Goal: Information Seeking & Learning: Find specific fact

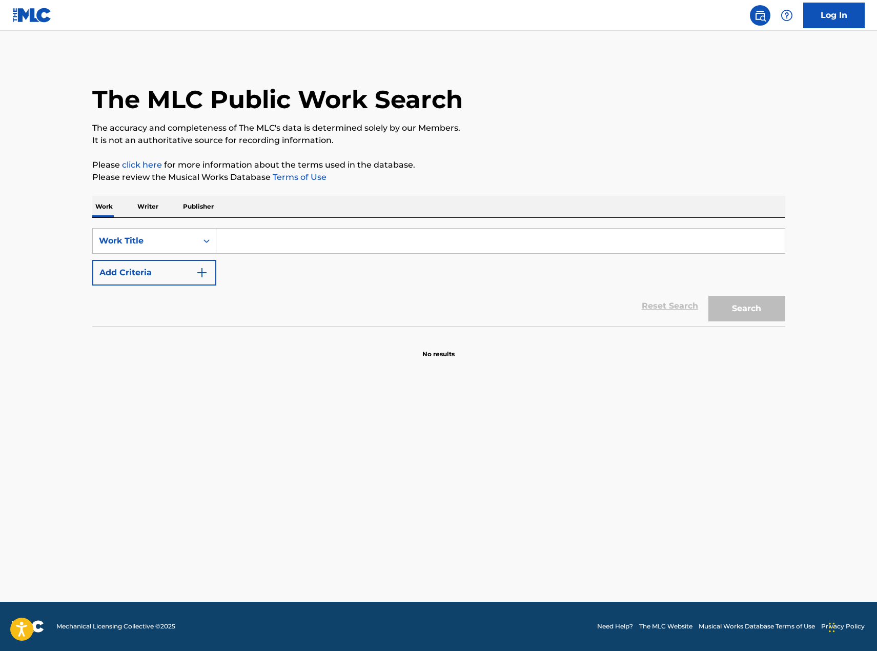
click at [284, 243] on input "Search Form" at bounding box center [500, 241] width 569 height 25
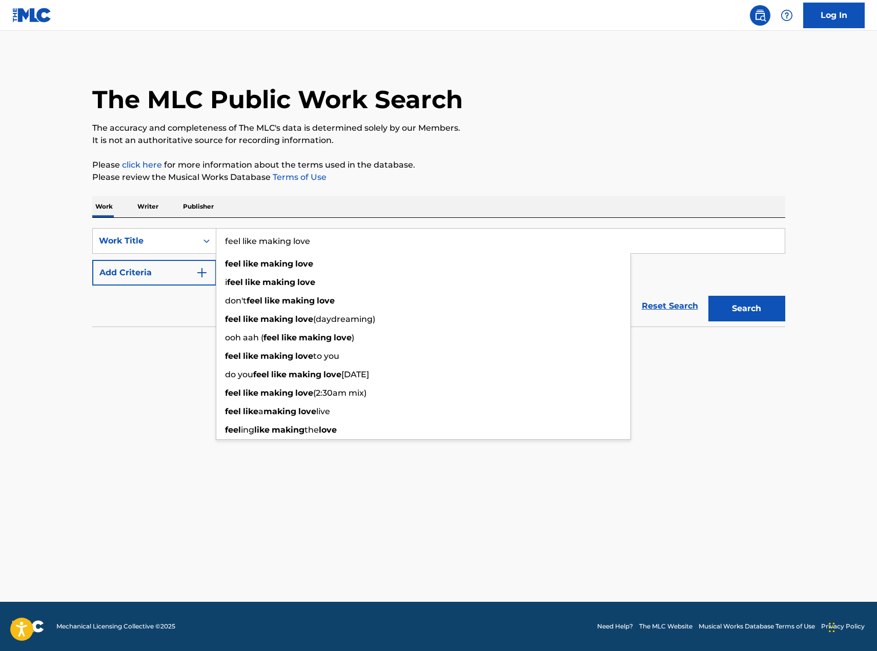
type input "feel like making love"
click at [709, 296] on button "Search" at bounding box center [747, 309] width 77 height 26
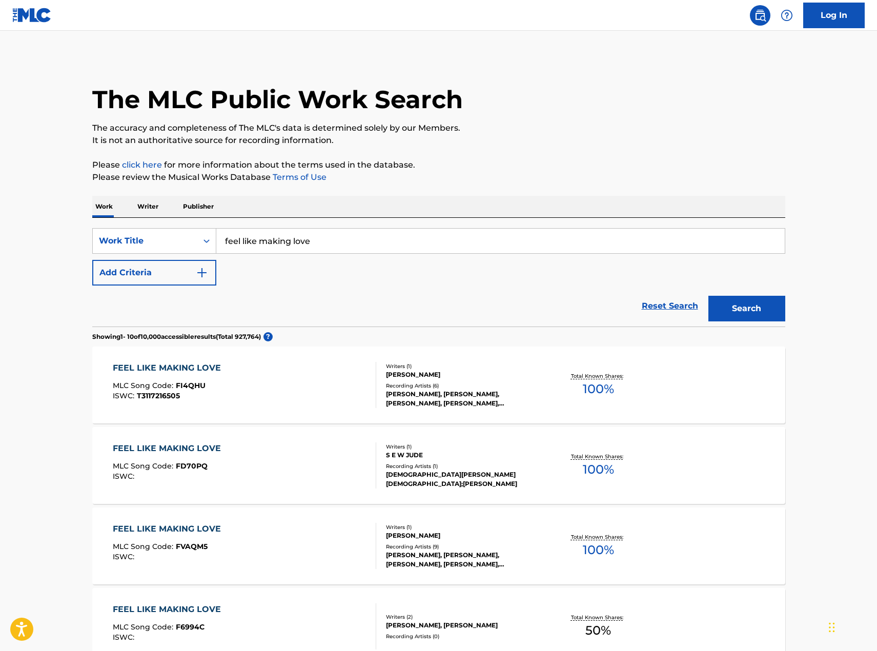
click at [204, 267] on img "Search Form" at bounding box center [202, 273] width 12 height 12
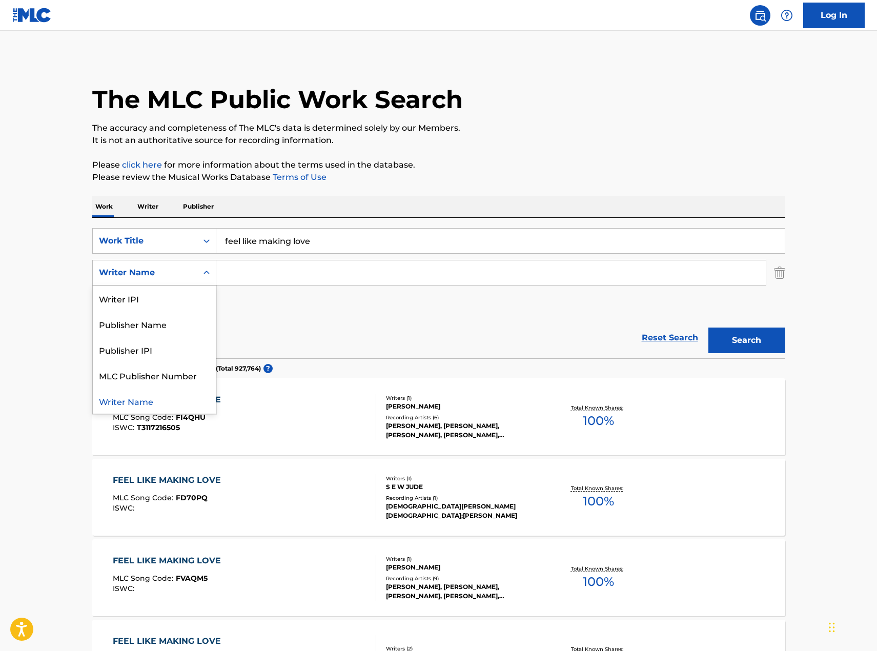
click at [191, 272] on div "Writer Name" at bounding box center [145, 273] width 92 height 12
click at [190, 272] on div "Writer Name" at bounding box center [145, 273] width 92 height 12
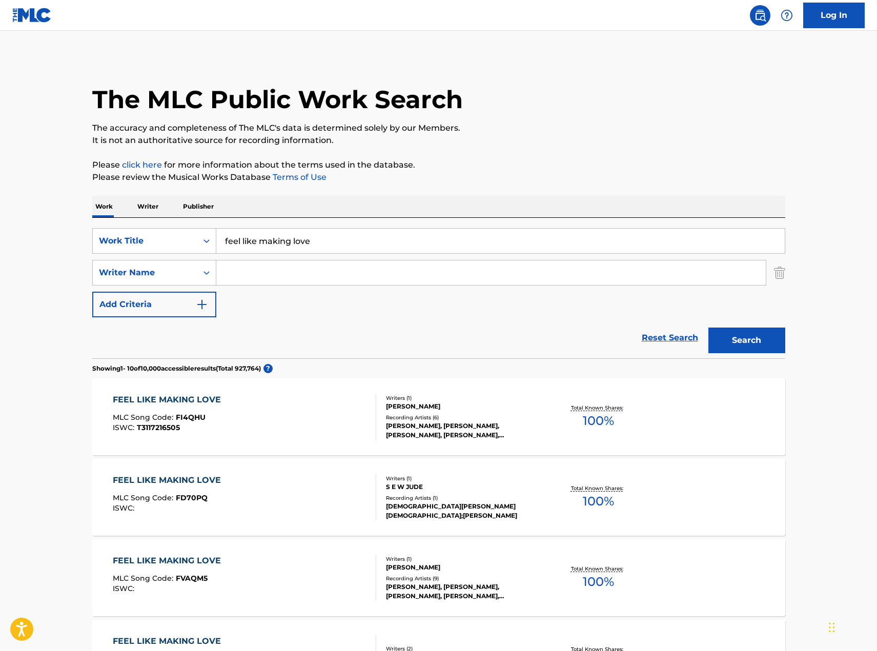
click at [288, 273] on input "Search Form" at bounding box center [491, 272] width 550 height 25
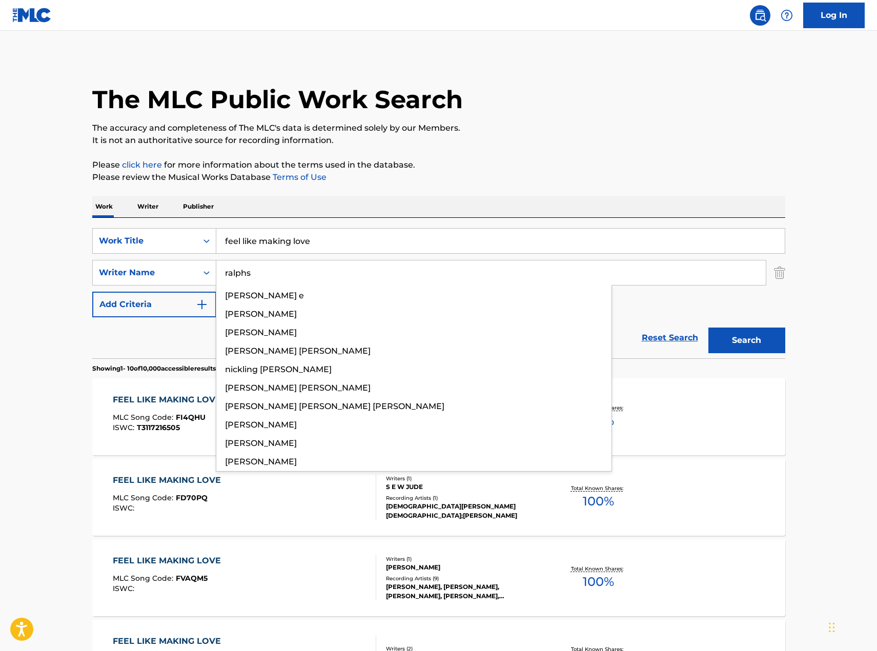
type input "ralphs"
click at [709, 328] on button "Search" at bounding box center [747, 341] width 77 height 26
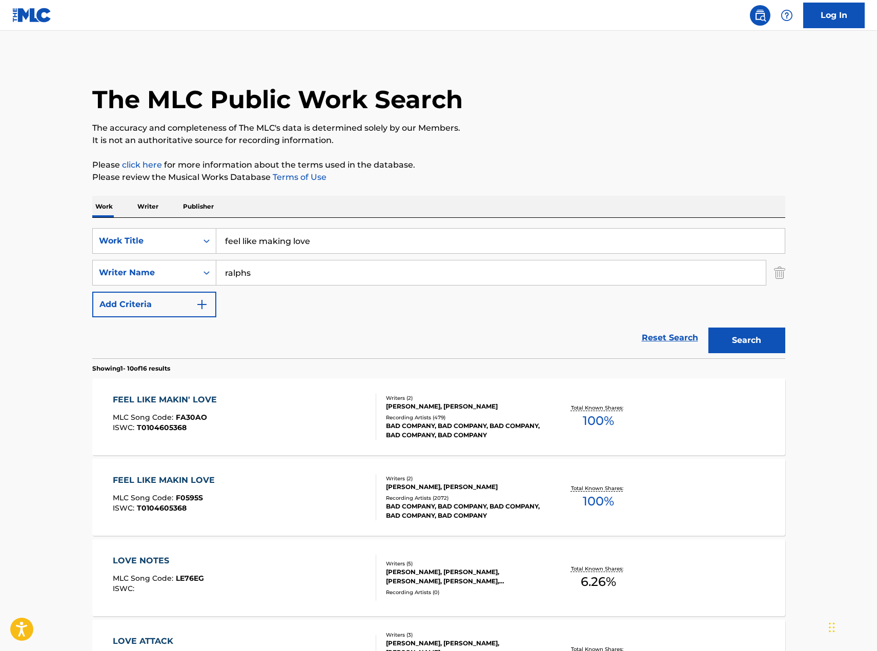
click at [496, 406] on div "[PERSON_NAME], [PERSON_NAME]" at bounding box center [463, 406] width 155 height 9
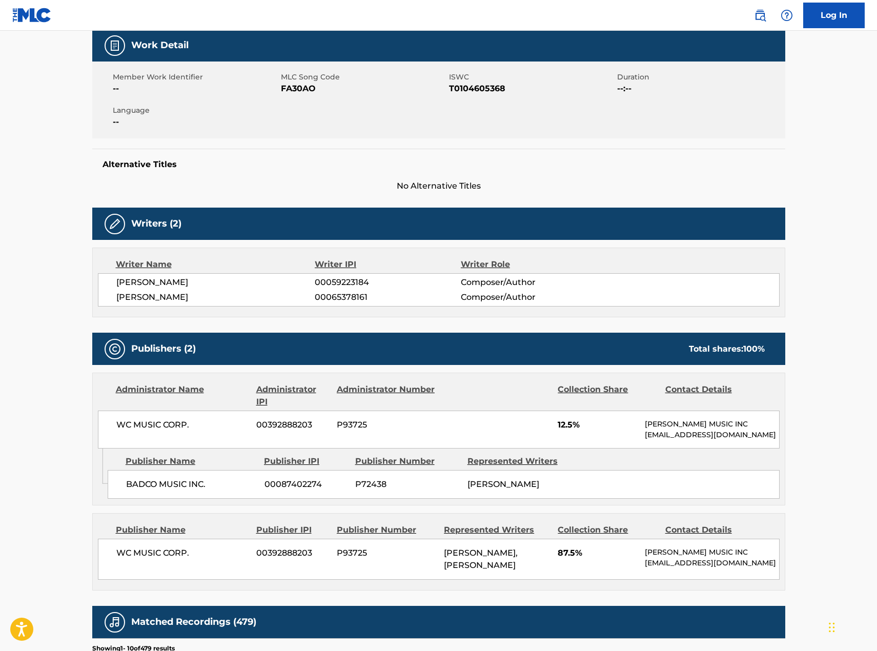
scroll to position [154, 0]
